Goal: Transaction & Acquisition: Purchase product/service

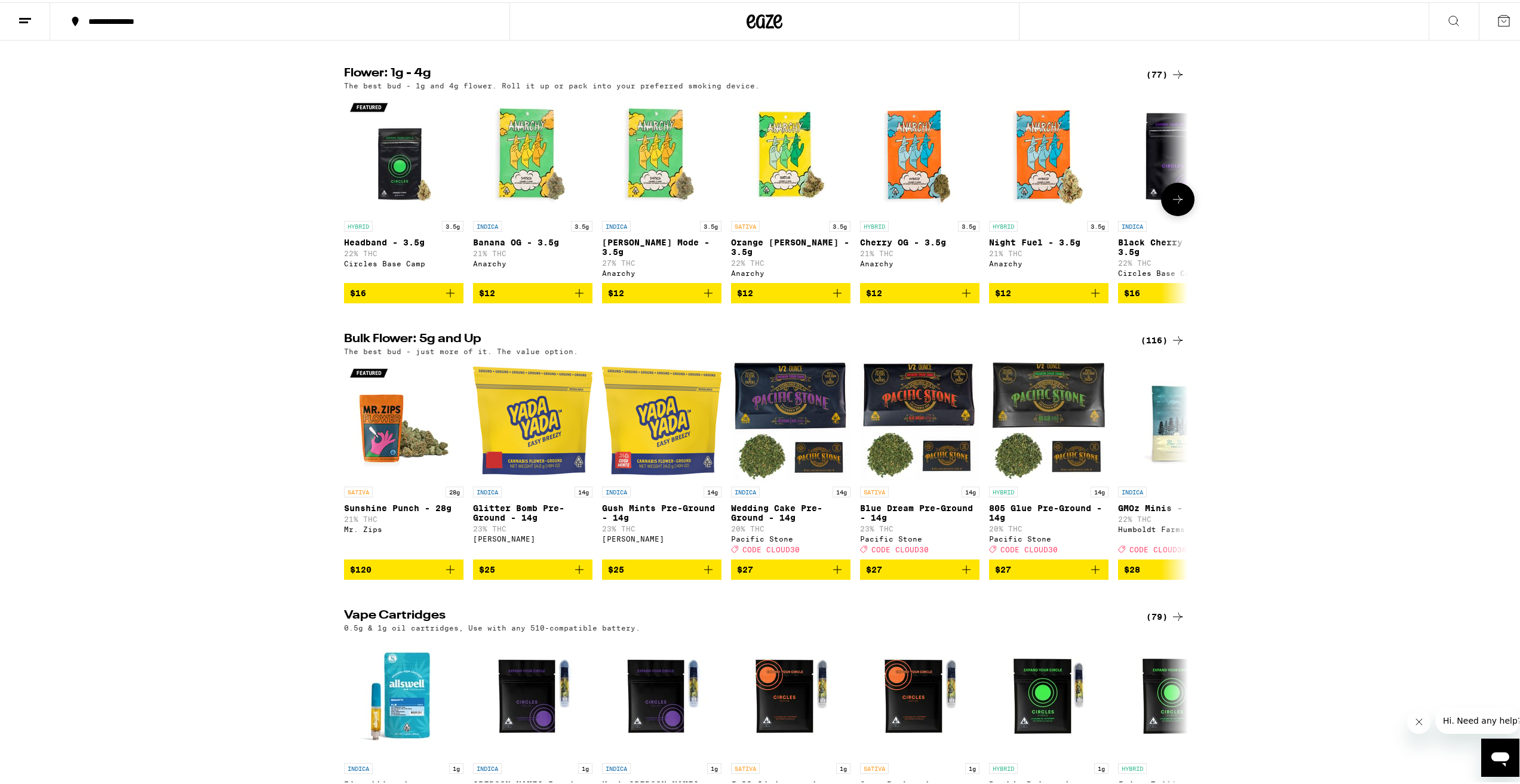
scroll to position [1195, 0]
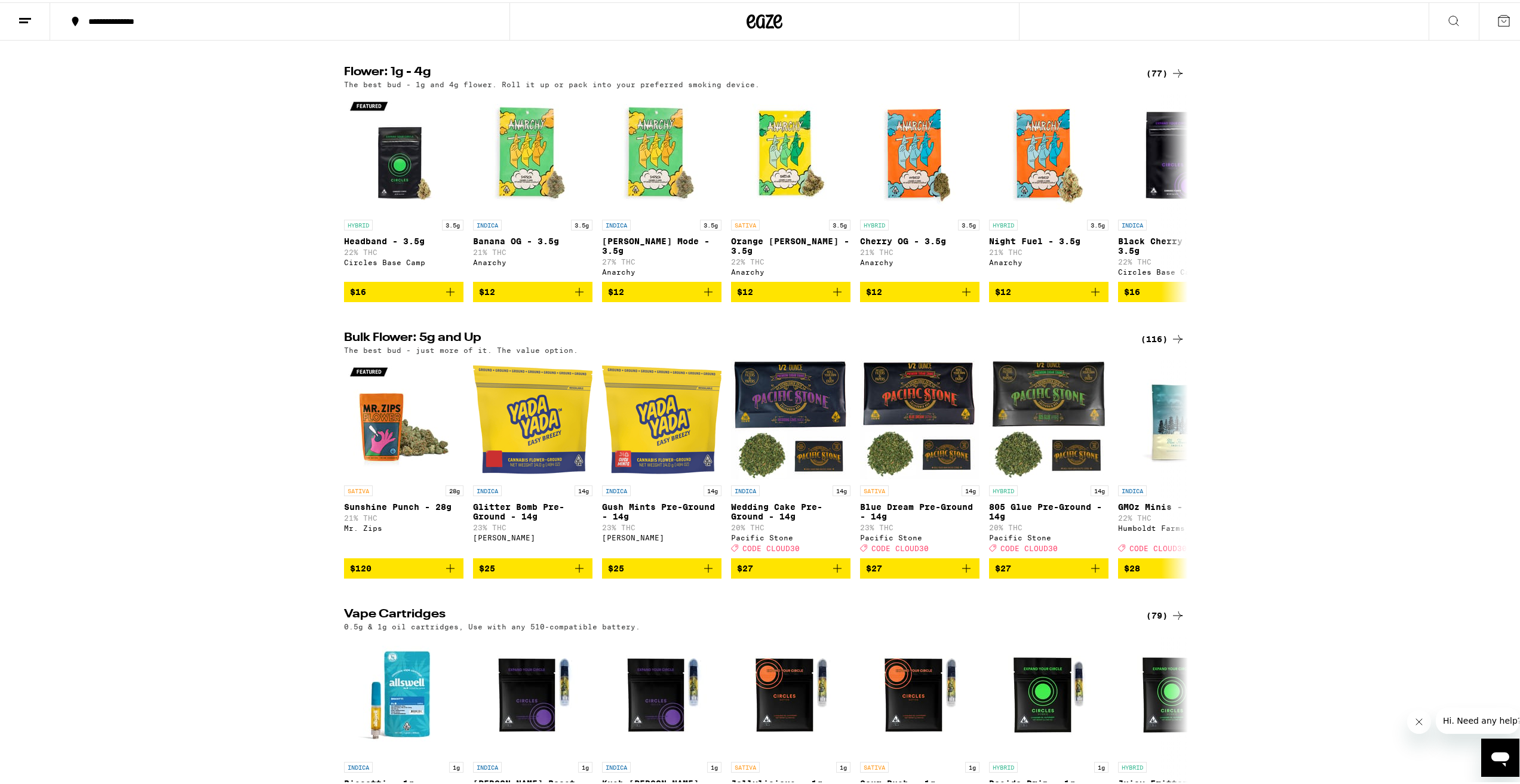
click at [1154, 344] on div "(116)" at bounding box center [1163, 336] width 44 height 14
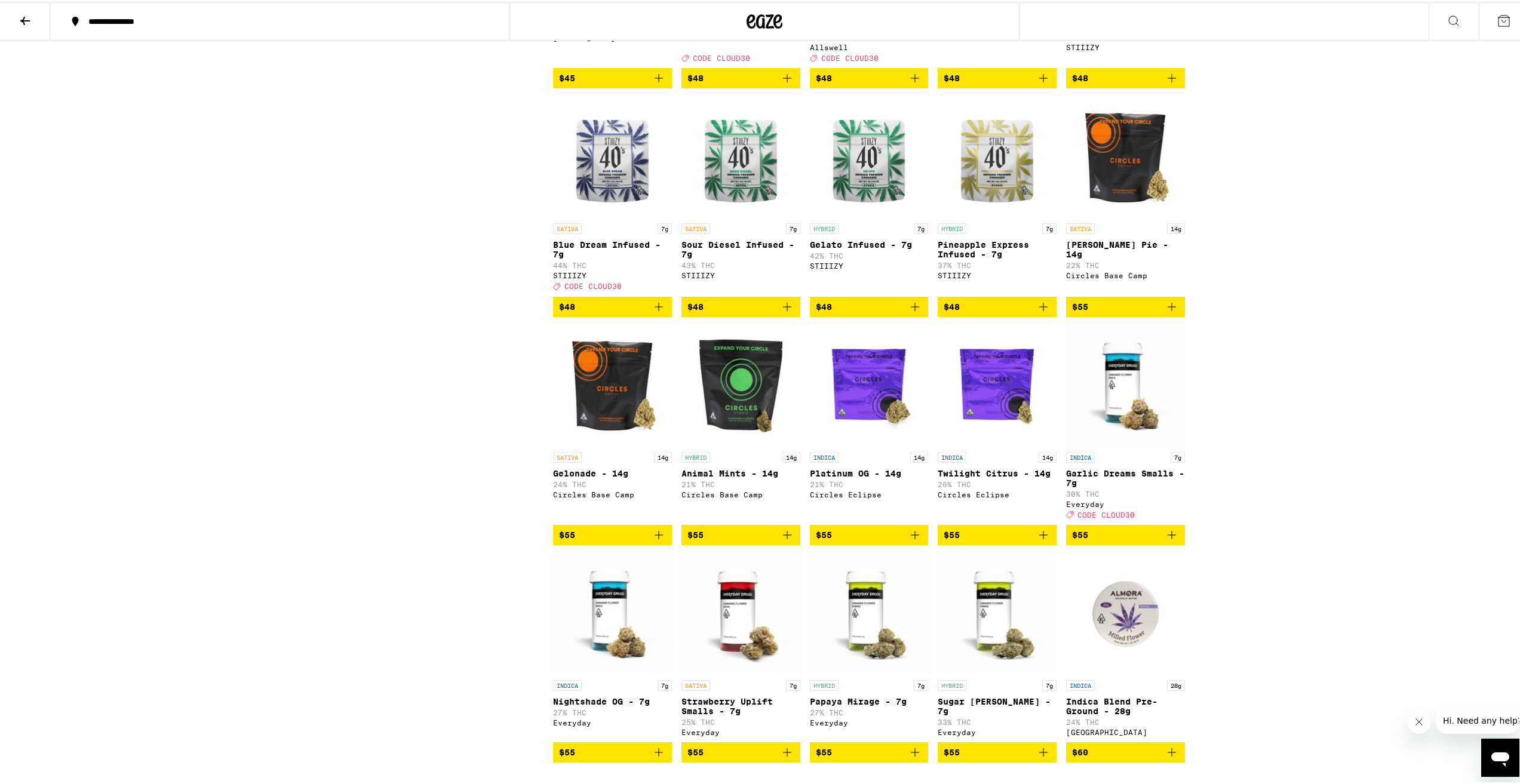
scroll to position [2150, 0]
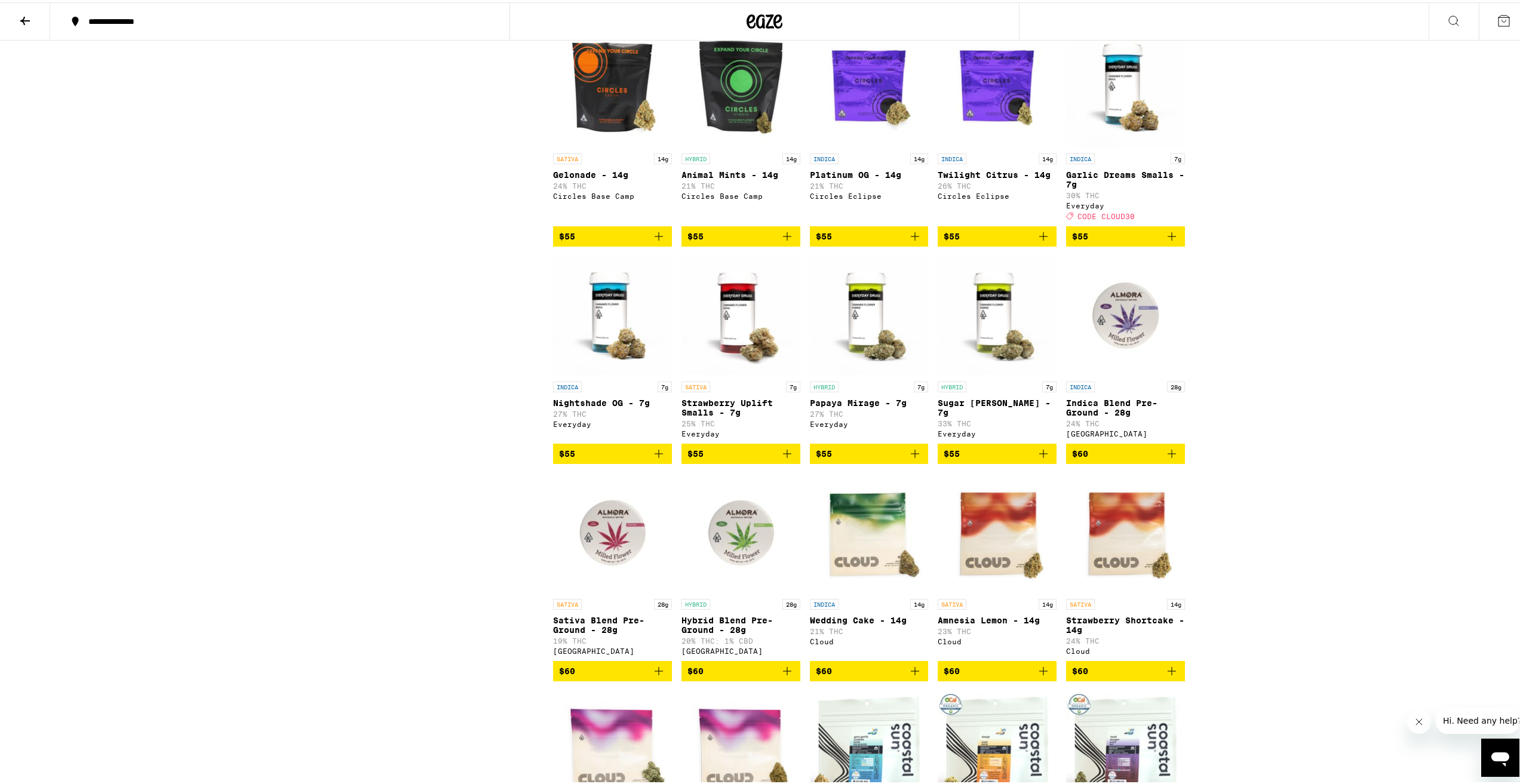
click at [1038, 459] on icon "Add to bag" at bounding box center [1043, 451] width 14 height 14
click at [1168, 238] on icon "Add to bag" at bounding box center [1172, 234] width 8 height 8
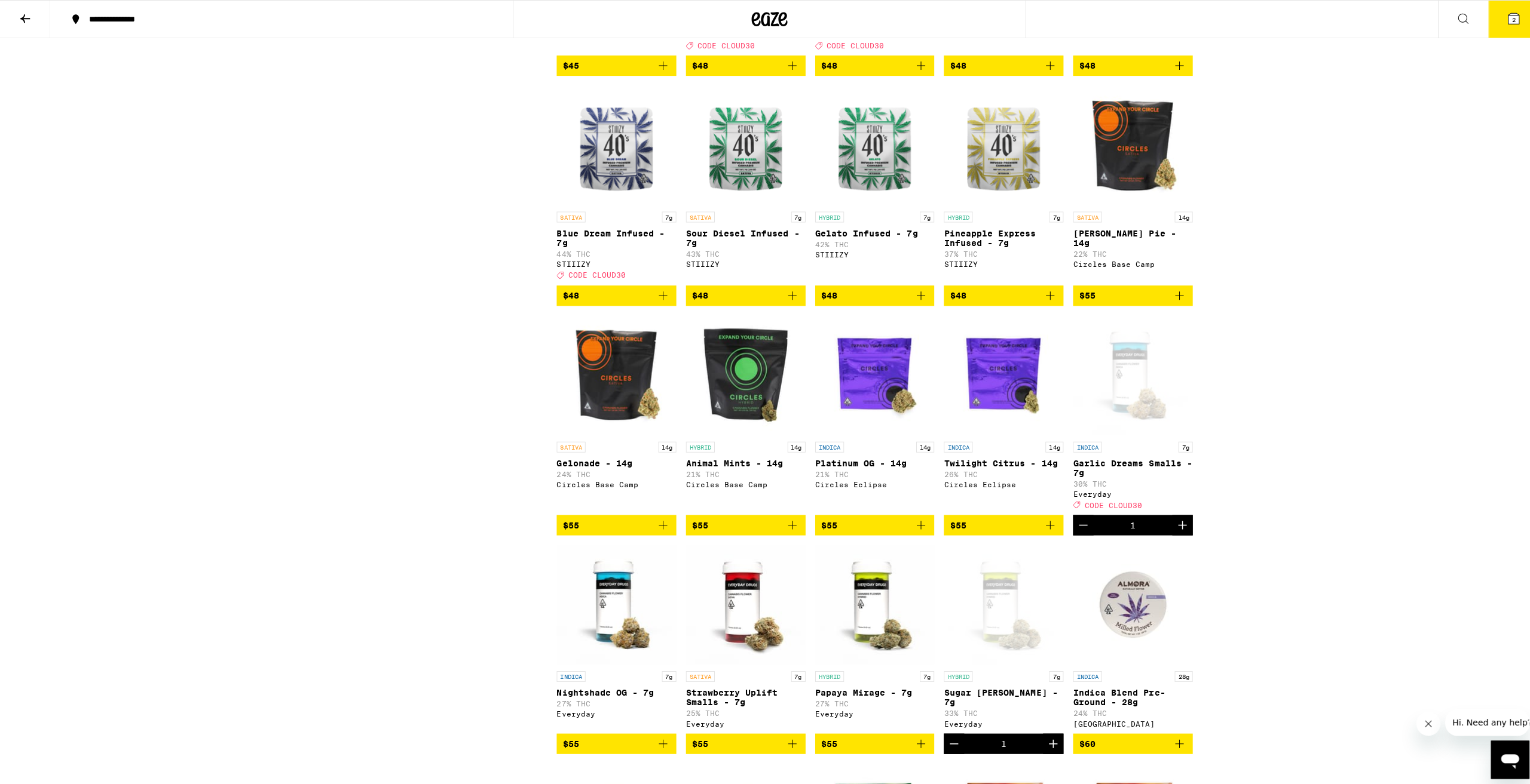
scroll to position [1851, 0]
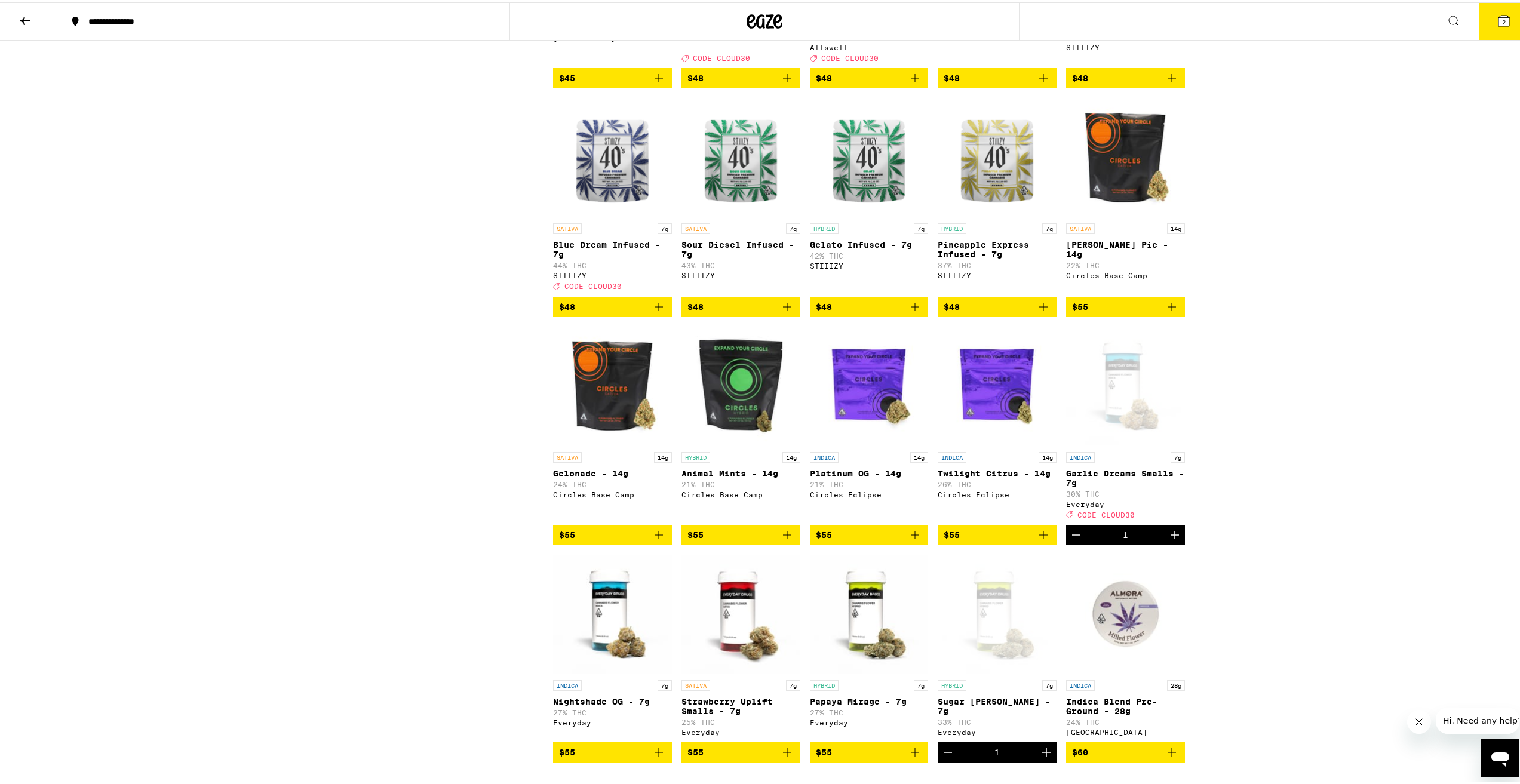
click at [1499, 21] on icon at bounding box center [1504, 19] width 11 height 11
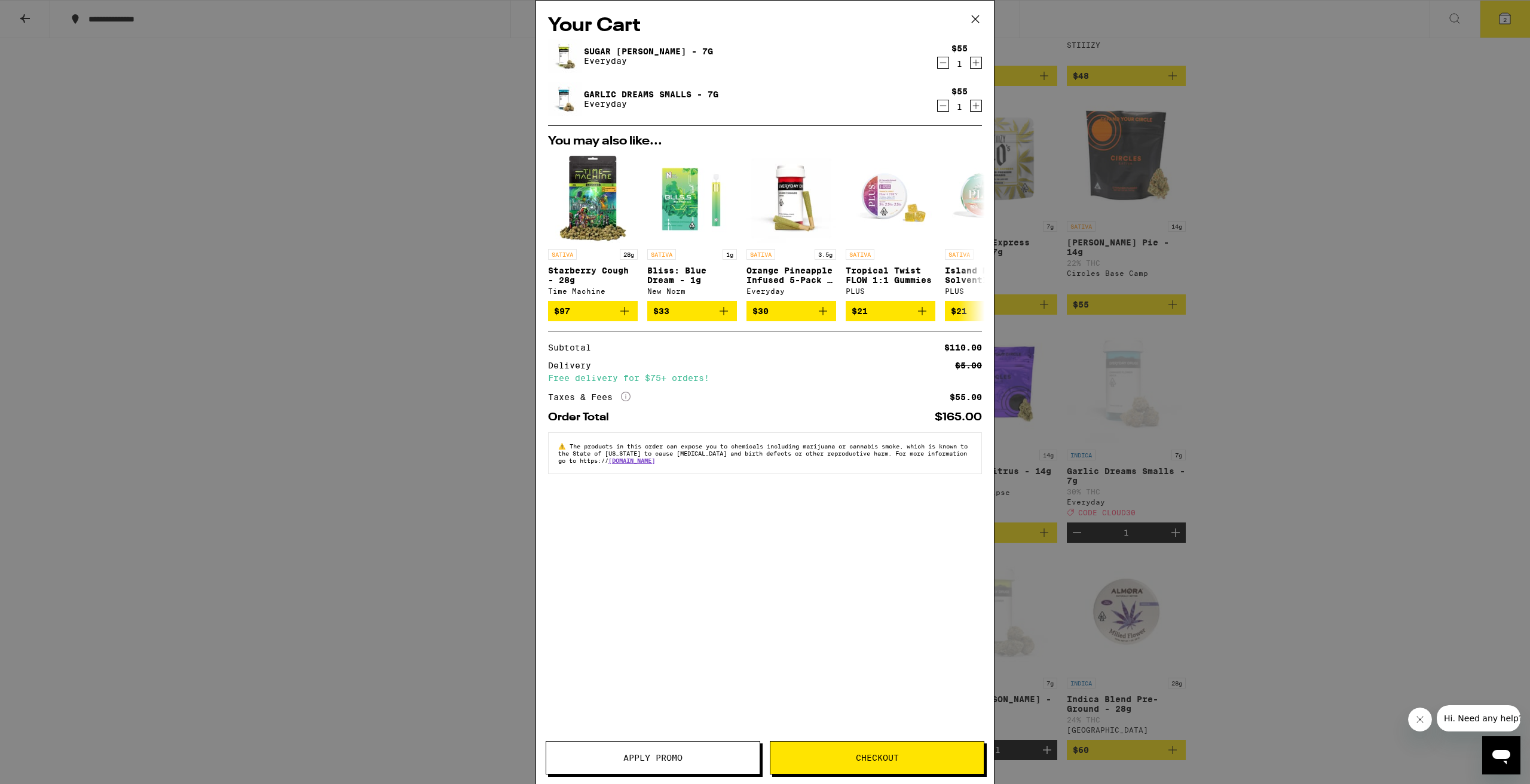
click at [874, 750] on button "Checkout" at bounding box center [877, 758] width 215 height 34
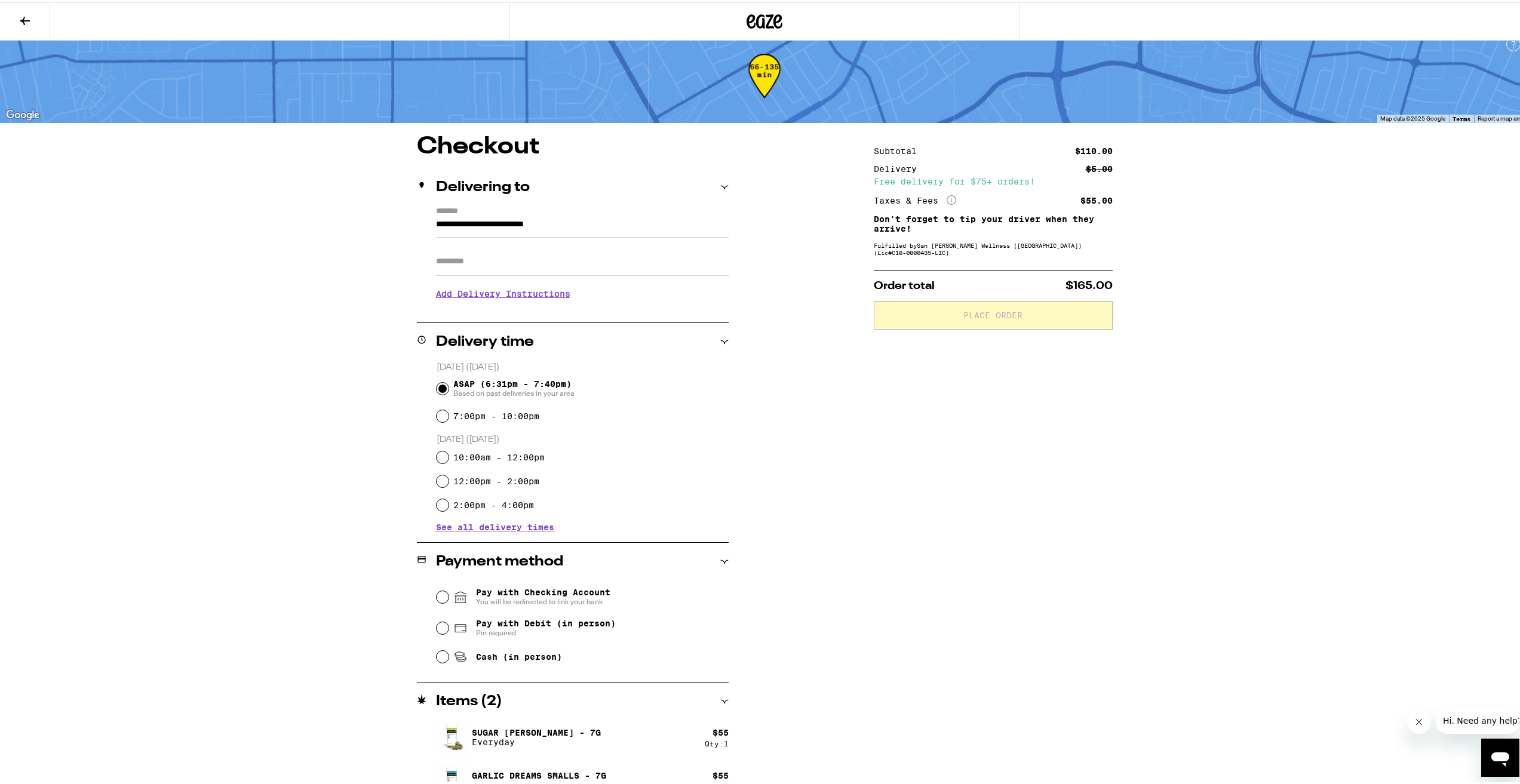
scroll to position [33, 0]
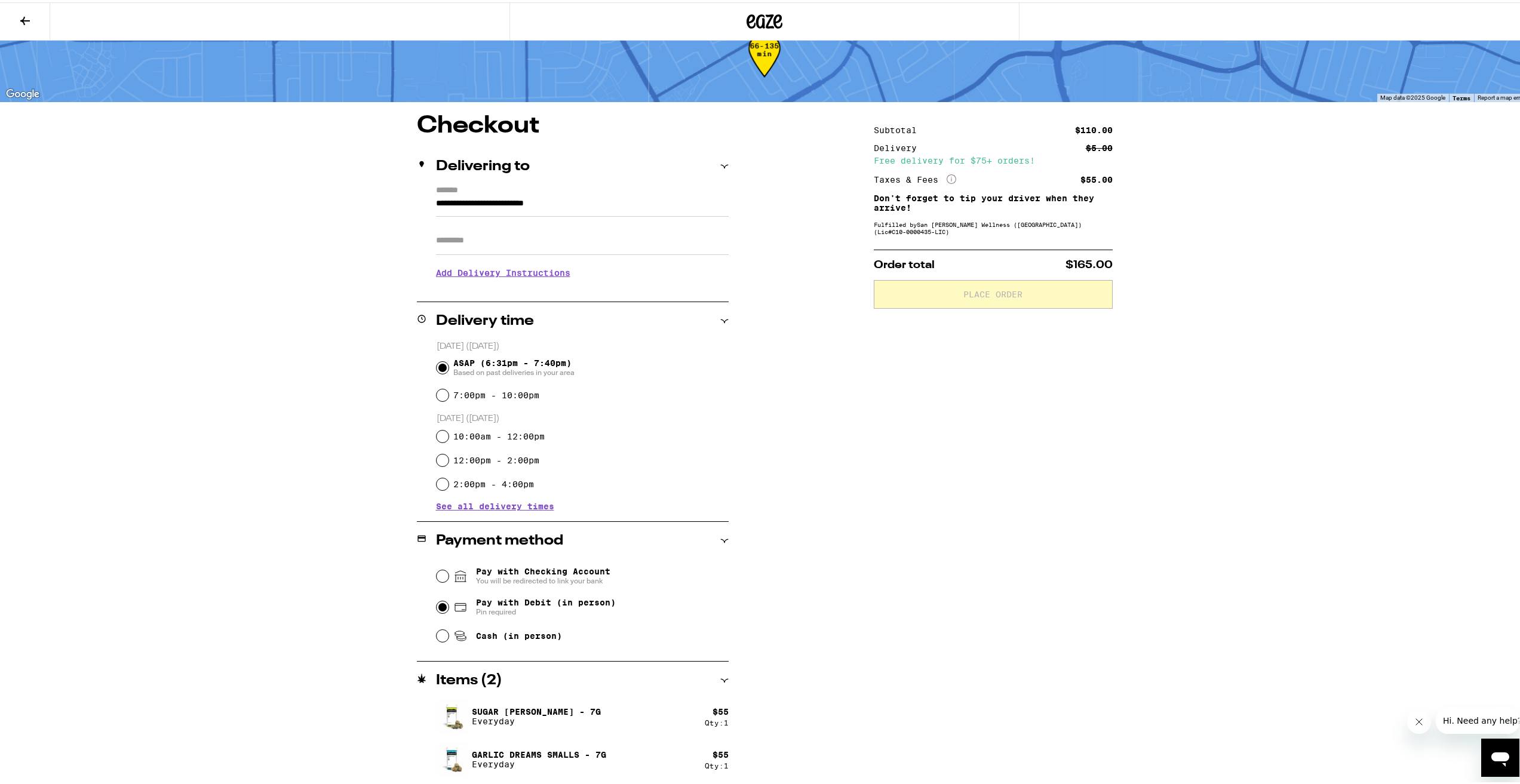
click at [441, 607] on input "Pay with Debit (in person) Pin required" at bounding box center [443, 605] width 12 height 12
radio input "true"
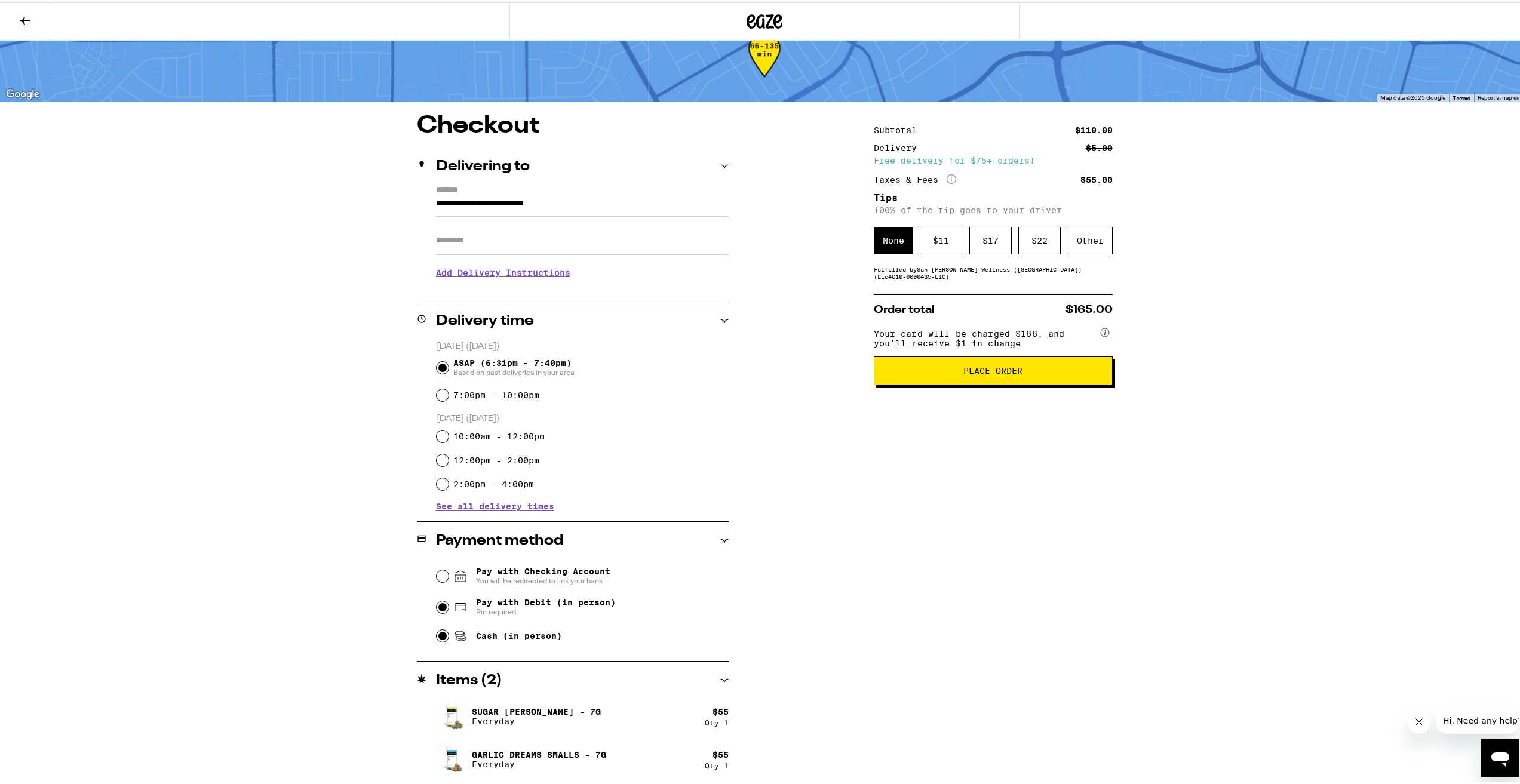
click at [440, 633] on input "Cash (in person)" at bounding box center [443, 634] width 12 height 12
radio input "true"
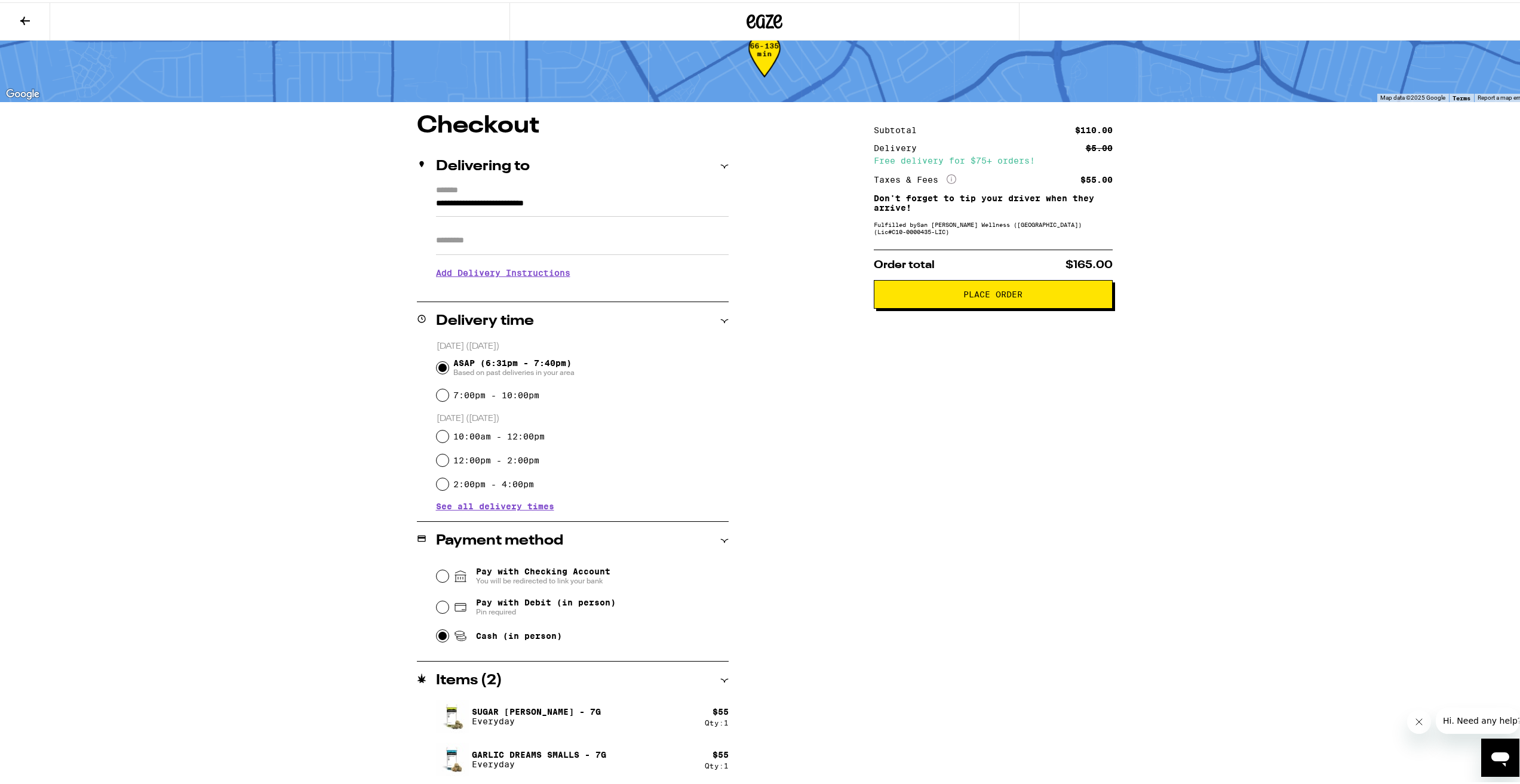
click at [995, 297] on span "Place Order" at bounding box center [993, 292] width 59 height 8
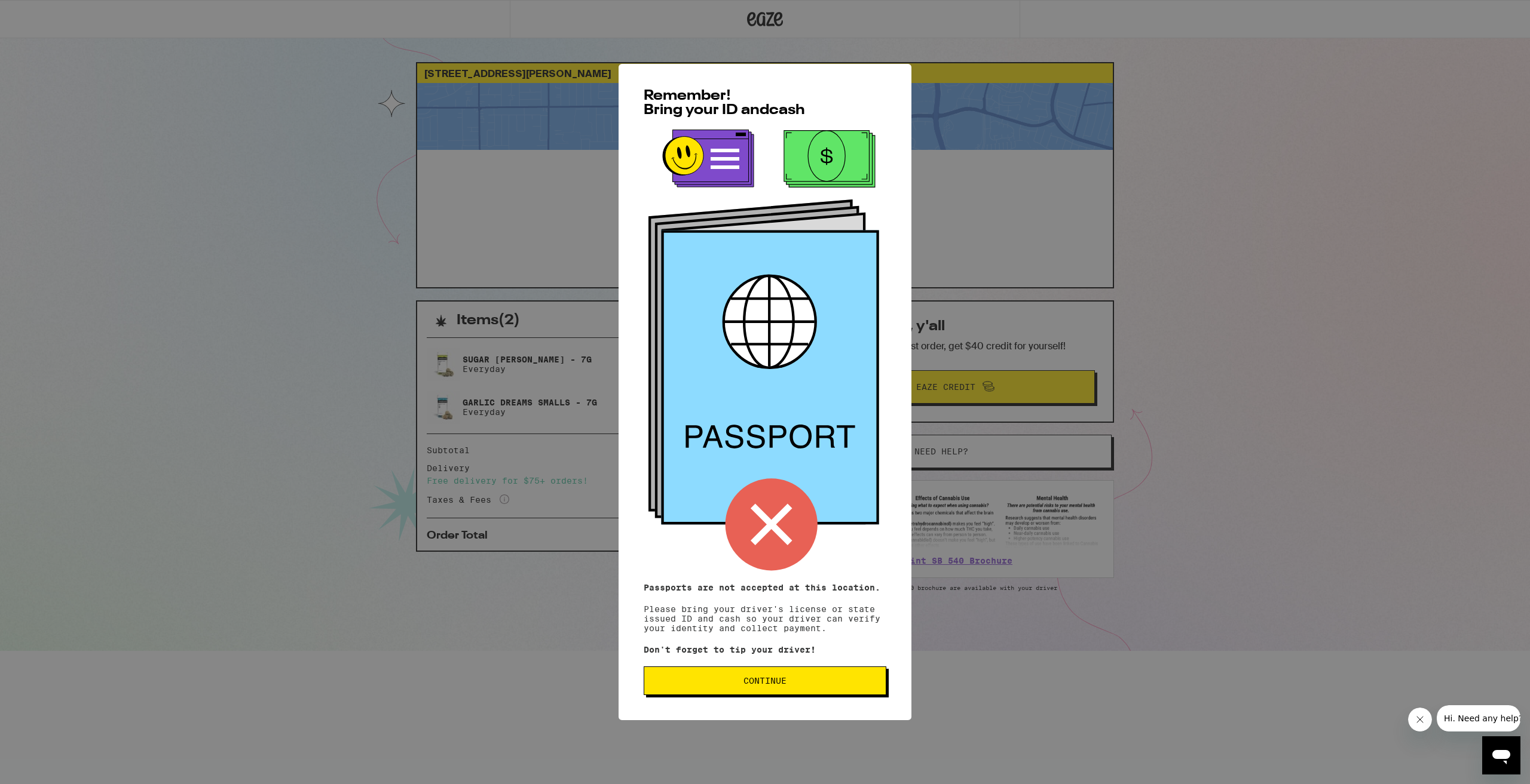
click at [772, 685] on span "Continue" at bounding box center [764, 681] width 43 height 8
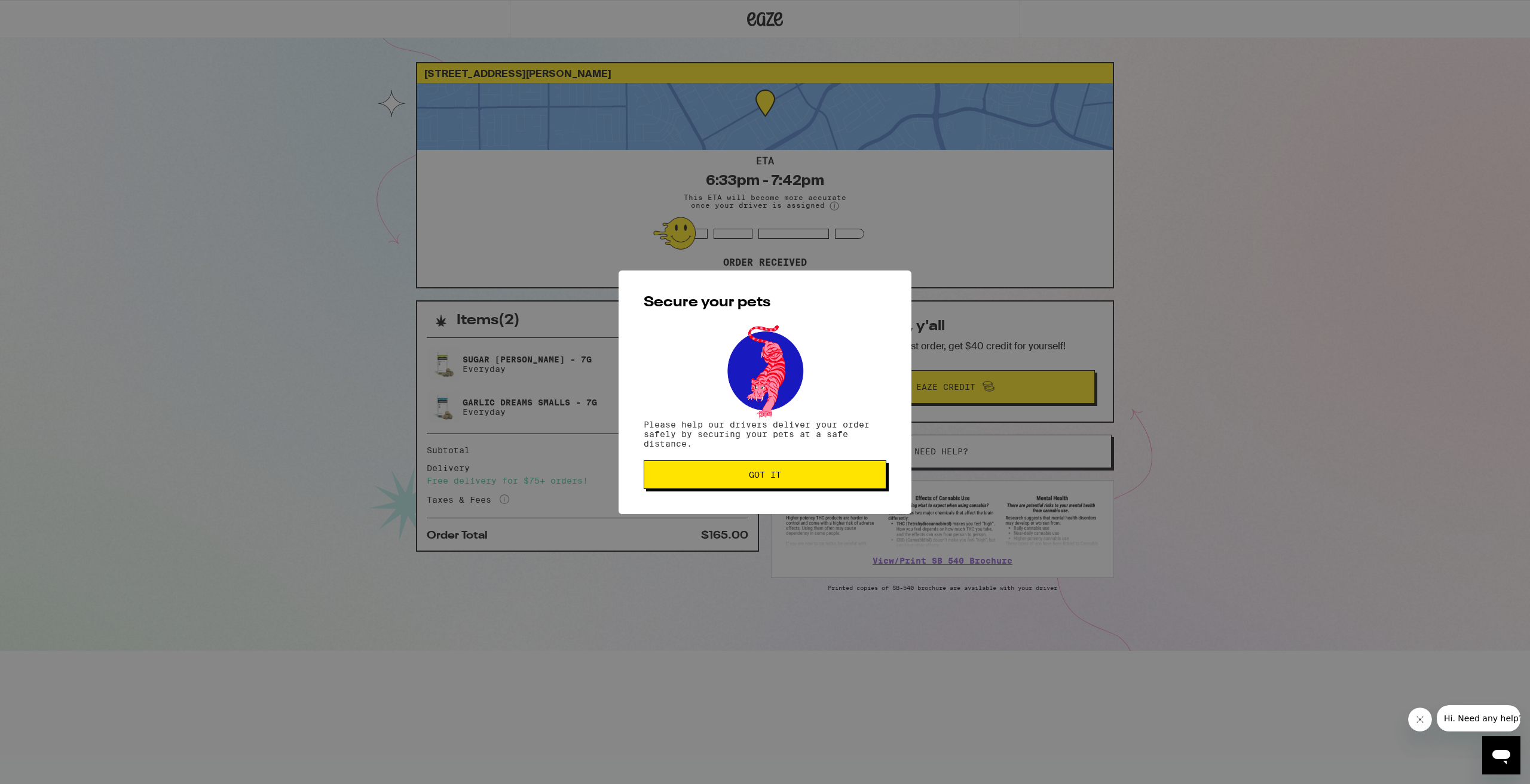
click at [762, 475] on span "Got it" at bounding box center [765, 475] width 32 height 8
